Goal: Navigation & Orientation: Go to known website

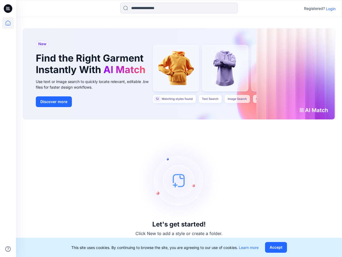
click at [171, 128] on div "Let's get started! Click New to add a style or create a folder." at bounding box center [179, 188] width 314 height 124
click at [8, 9] on icon at bounding box center [9, 9] width 2 height 0
click at [8, 23] on icon at bounding box center [8, 23] width 12 height 12
click at [8, 249] on icon at bounding box center [7, 248] width 5 height 5
click at [179, 8] on input at bounding box center [179, 8] width 118 height 11
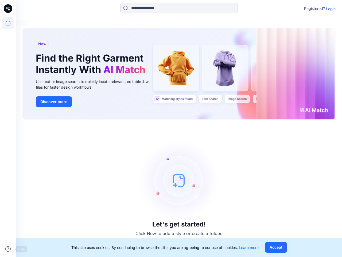
click at [331, 9] on p "Login" at bounding box center [331, 9] width 10 height 6
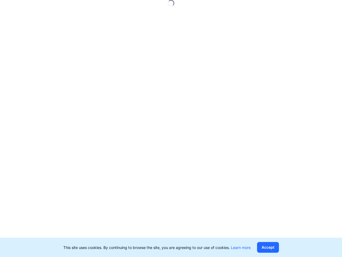
click at [276, 247] on button "Accept" at bounding box center [268, 247] width 22 height 11
